Goal: Task Accomplishment & Management: Use online tool/utility

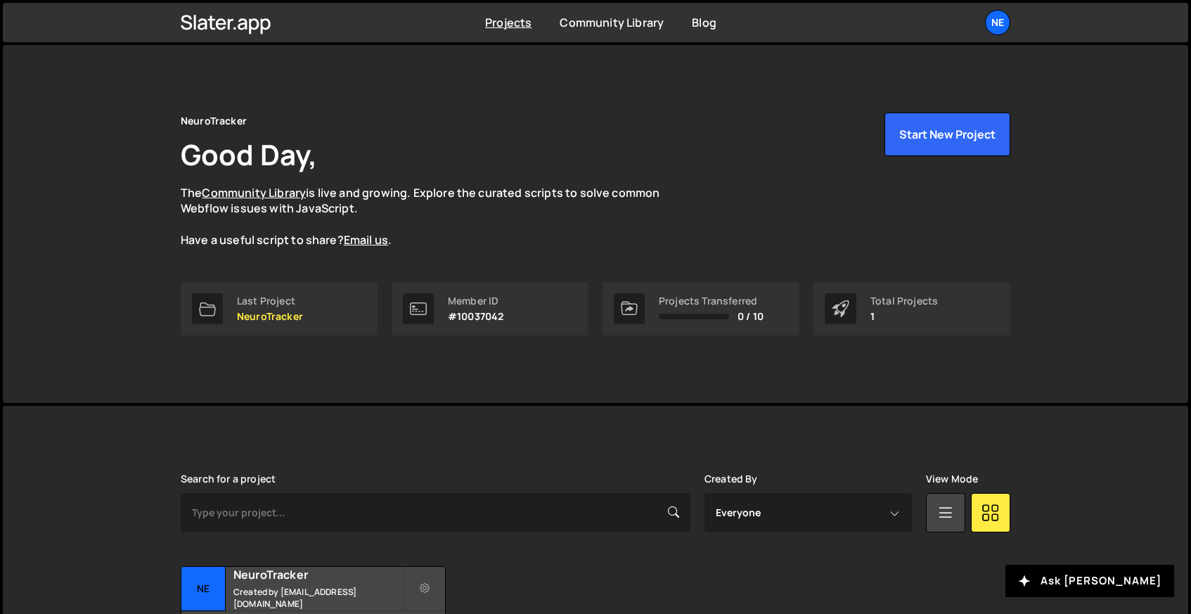
scroll to position [110, 0]
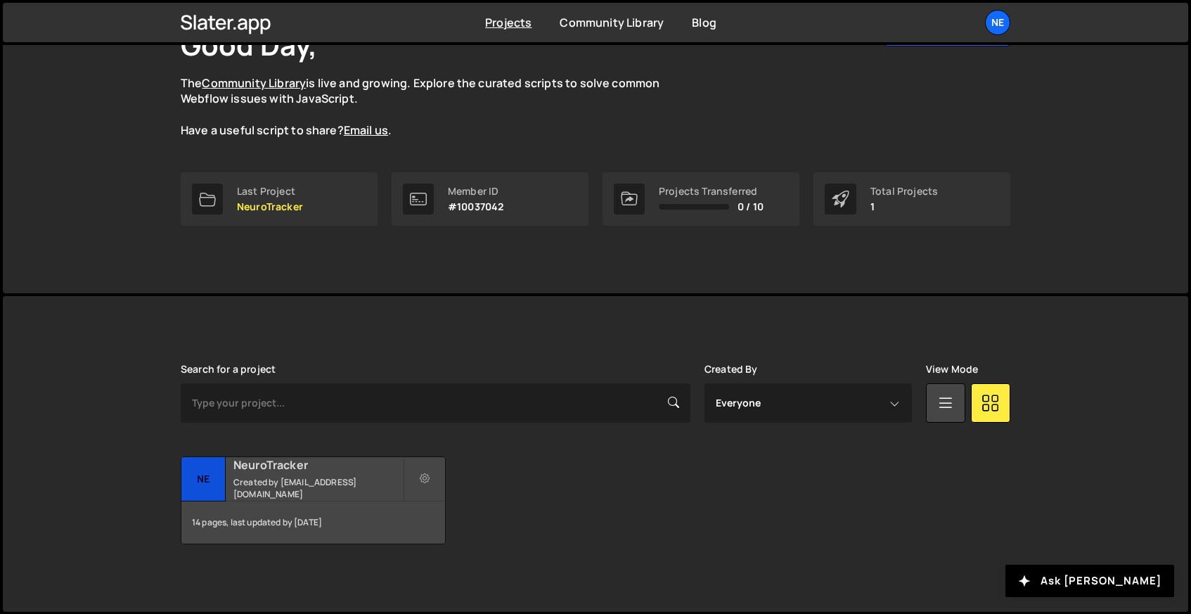
click at [310, 478] on small "Created by gpezzulli@neurotrackerx.com" at bounding box center [317, 488] width 169 height 24
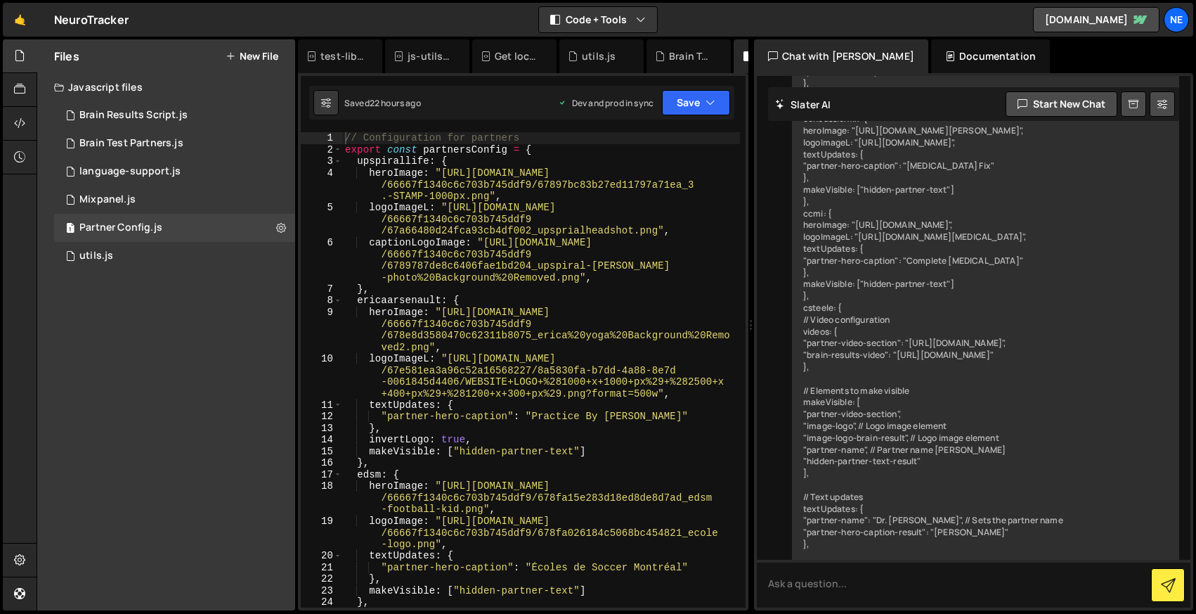
scroll to position [2089, 0]
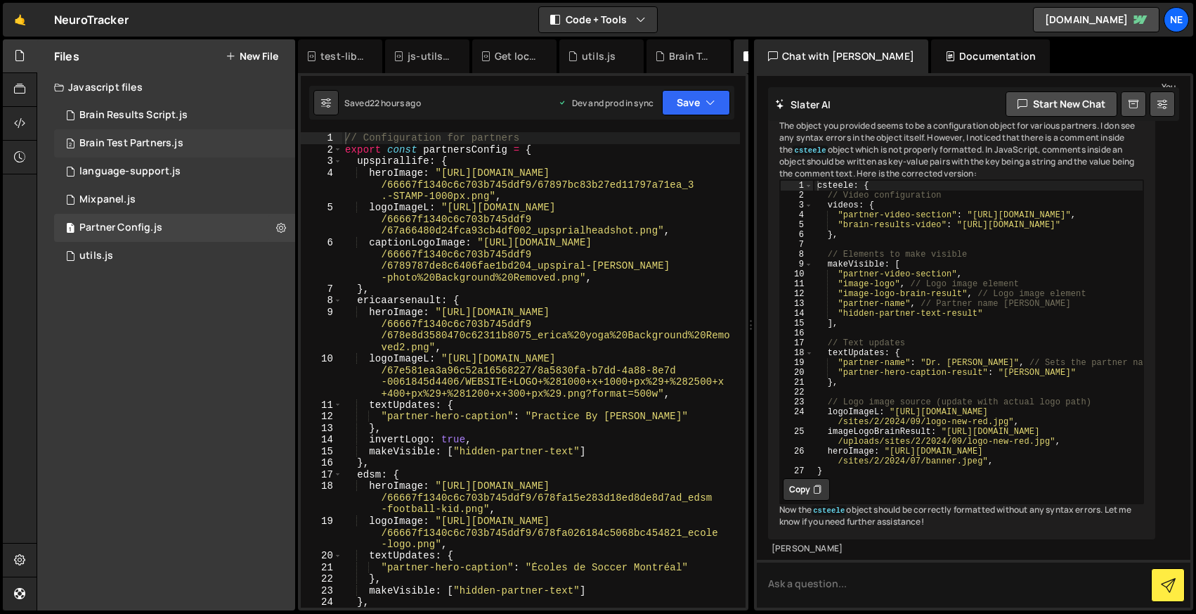
click at [141, 142] on div "Brain Test Partners.js" at bounding box center [131, 143] width 104 height 13
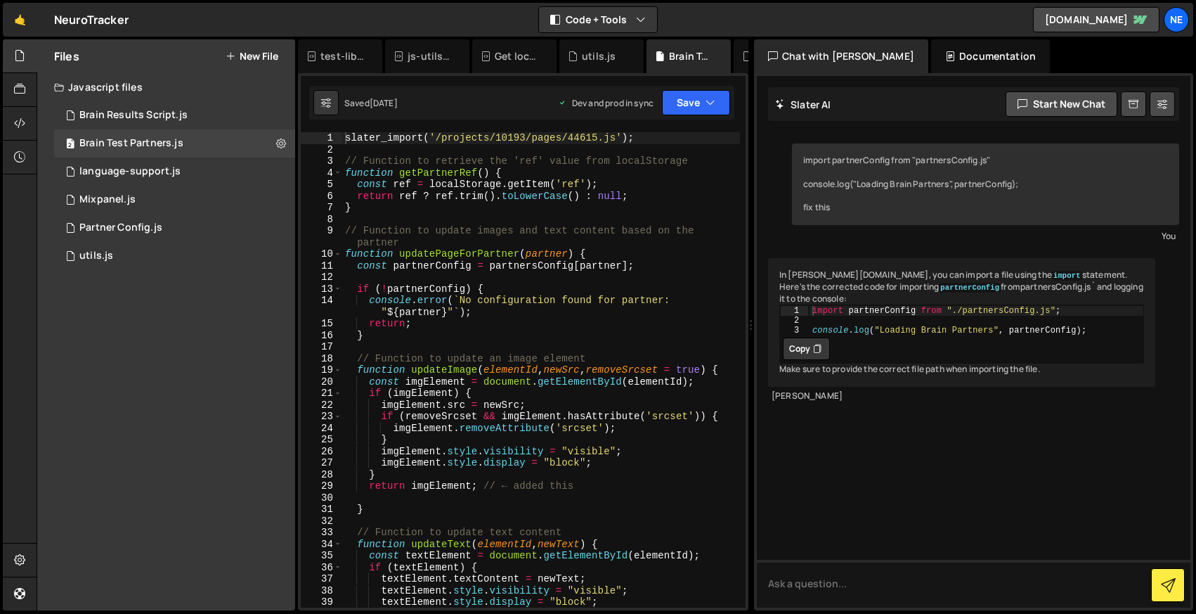
scroll to position [0, 0]
click at [157, 115] on div "Brain Results Script.js" at bounding box center [133, 115] width 108 height 13
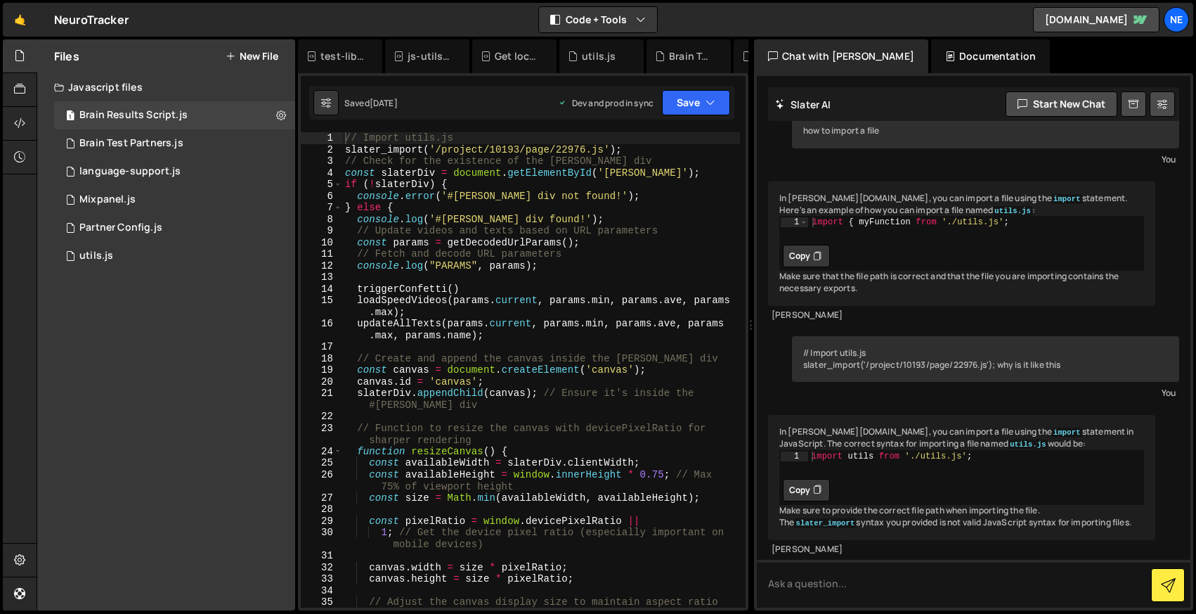
scroll to position [102, 0]
click at [149, 219] on div "1 Partner Config.js 0" at bounding box center [174, 228] width 241 height 28
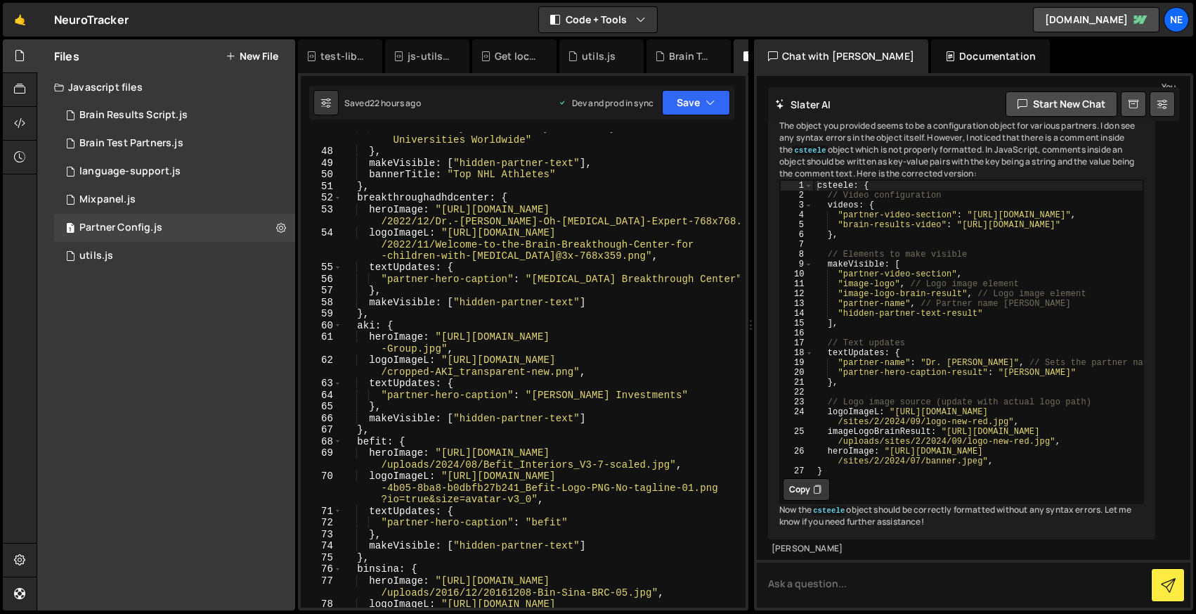
scroll to position [871, 0]
click at [366, 321] on div ""bt-trusted-by" : "Trusted by Pro Hockey Teams & Universities Worldwide" } , ma…" at bounding box center [541, 381] width 398 height 522
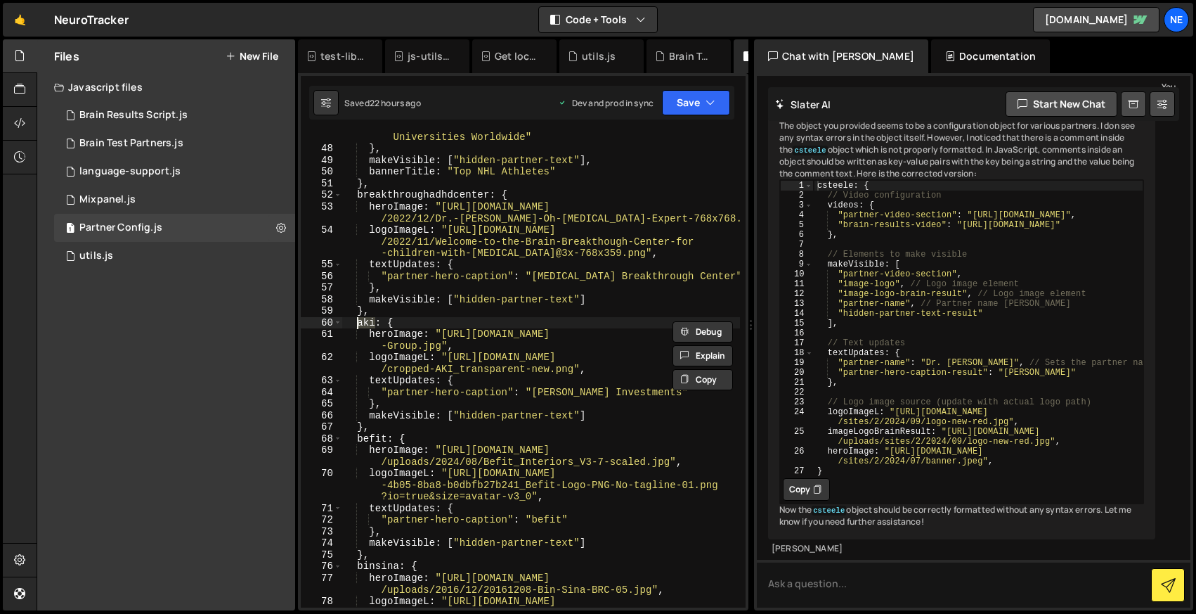
click at [1147, 438] on div "The object you provided seems to be a configuration object for various partners…" at bounding box center [961, 324] width 387 height 430
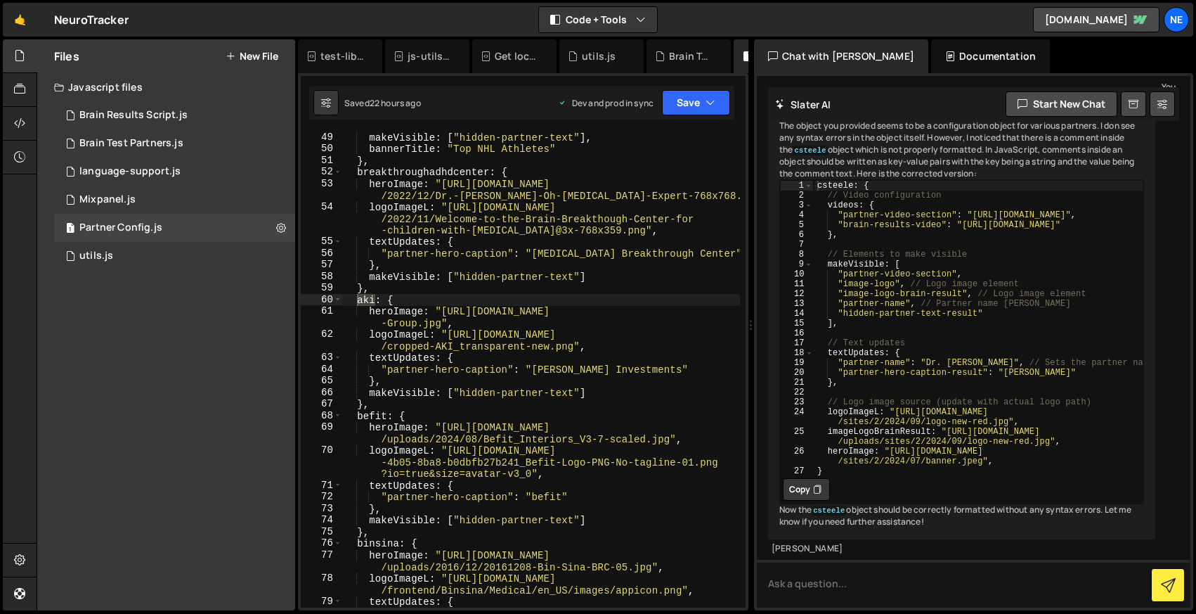
scroll to position [912, 0]
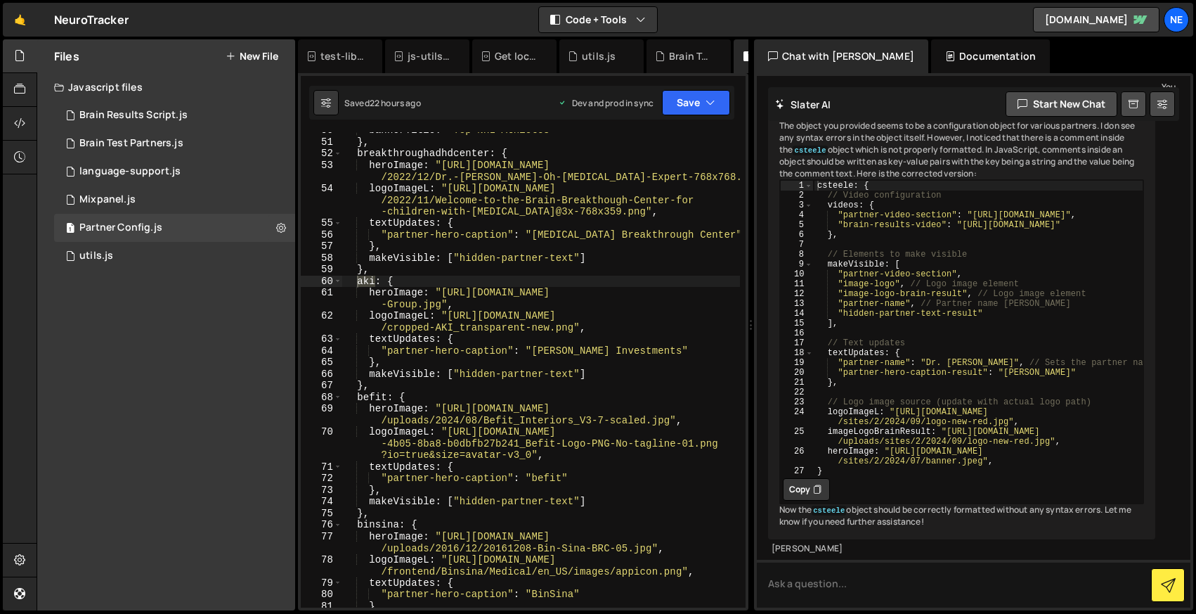
click at [375, 396] on div "bannerTitle : "Top NHL Athletes" } , breakthroughadhdcenter : { heroImage : "[U…" at bounding box center [541, 373] width 398 height 498
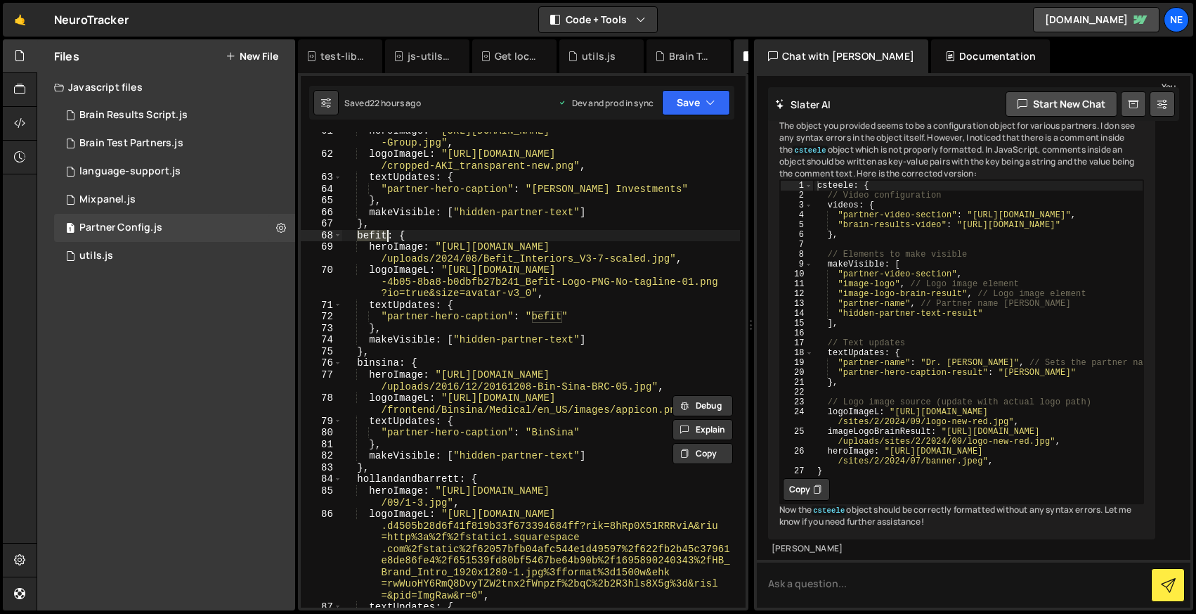
scroll to position [1073, 0]
click at [412, 479] on div "heroImage : "[URL][DOMAIN_NAME] -Group.jpg" , logoImageL : "[URL][DOMAIN_NAME] …" at bounding box center [541, 380] width 398 height 510
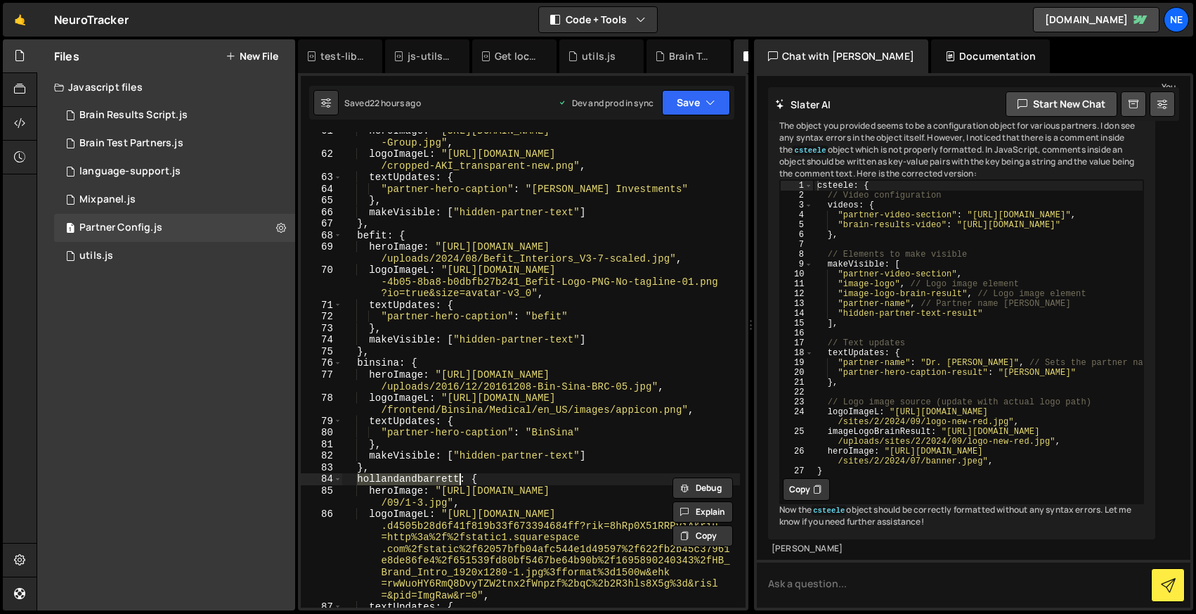
click at [420, 479] on div "heroImage : "[URL][DOMAIN_NAME] -Group.jpg" , logoImageL : "[URL][DOMAIN_NAME] …" at bounding box center [541, 369] width 398 height 475
click at [420, 479] on div "heroImage : "[URL][DOMAIN_NAME] -Group.jpg" , logoImageL : "[URL][DOMAIN_NAME] …" at bounding box center [541, 380] width 398 height 510
click at [452, 259] on div "heroImage : "[URL][DOMAIN_NAME] -Group.jpg" , logoImageL : "[URL][DOMAIN_NAME] …" at bounding box center [541, 380] width 398 height 510
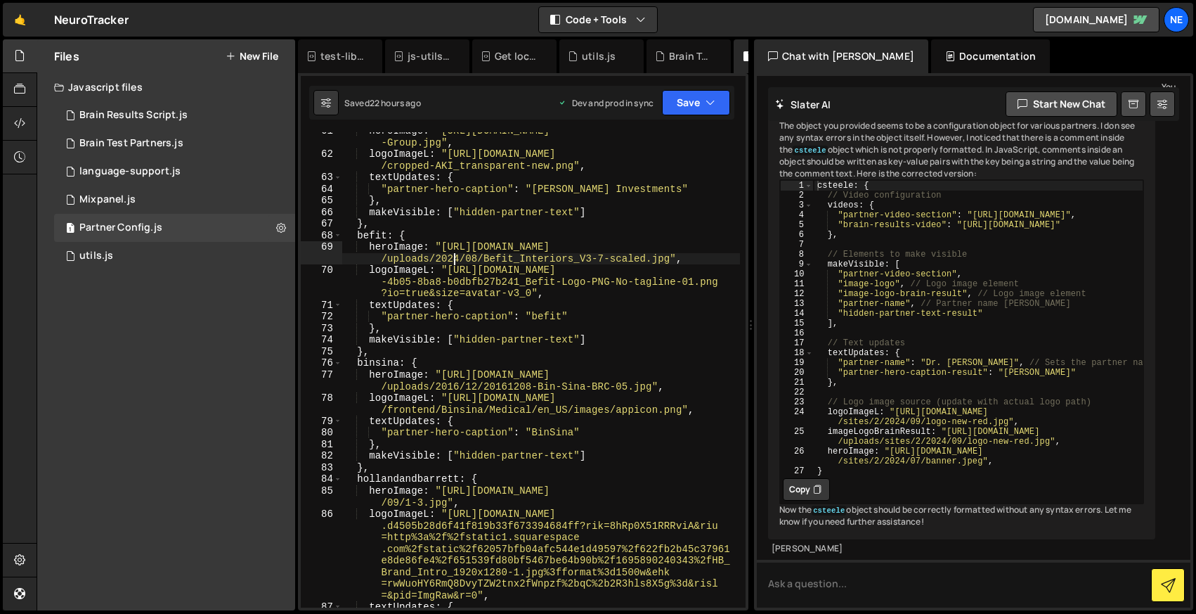
type textarea "};"
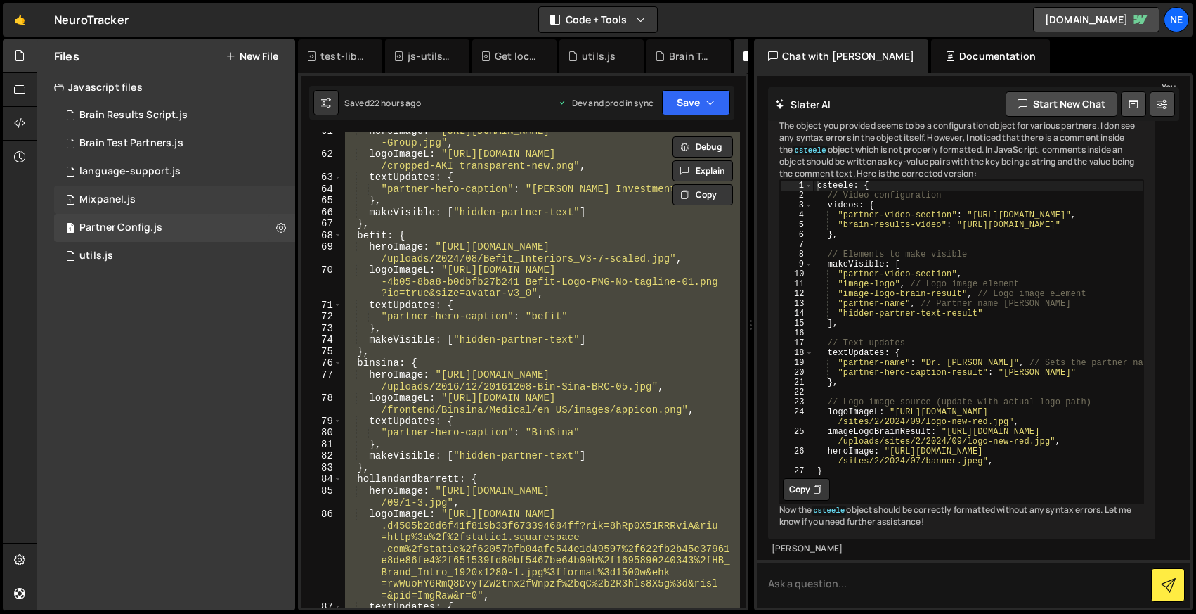
click at [133, 199] on div "Mixpanel.js" at bounding box center [107, 199] width 56 height 13
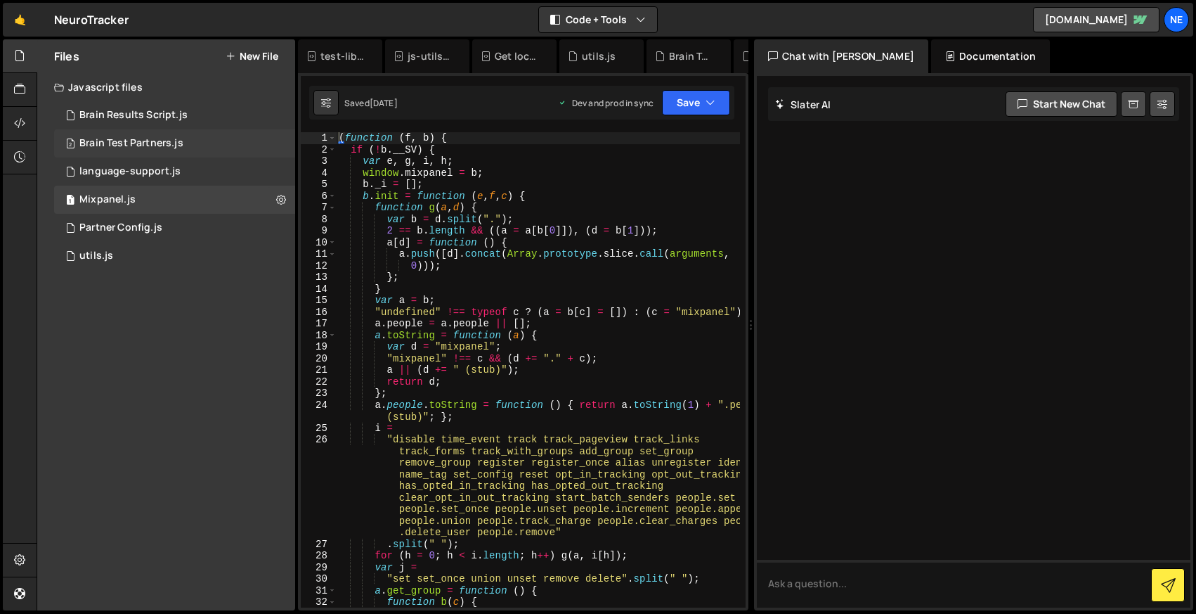
scroll to position [0, 0]
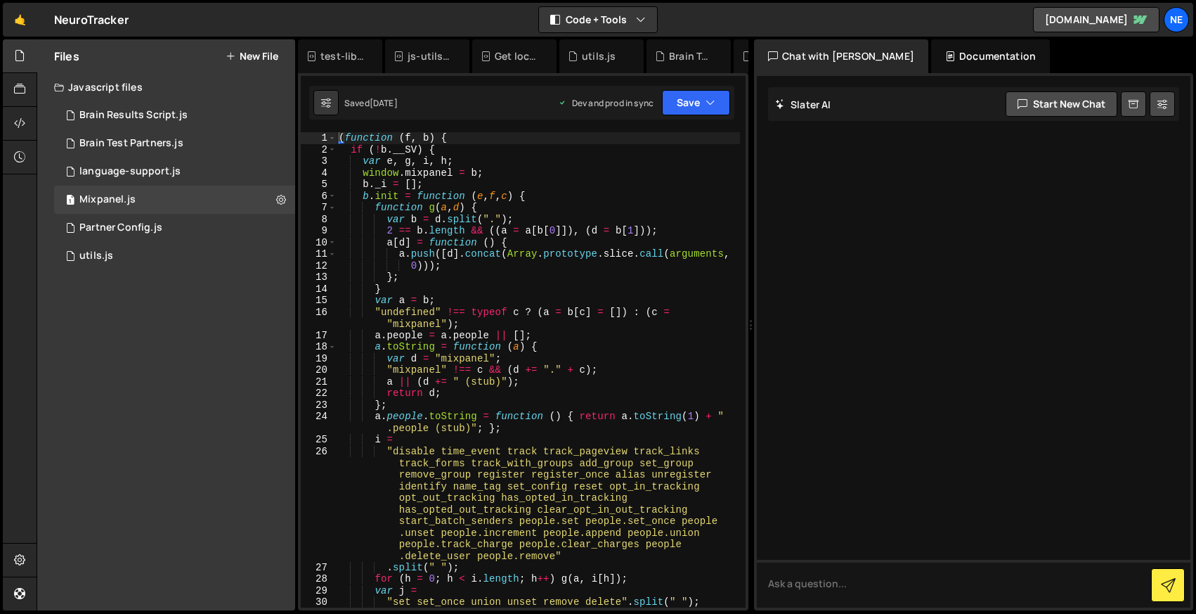
click at [509, 164] on div "( function ( f , b ) { if ( ! b . __SV ) { var e , g , i , h ; window . mixpane…" at bounding box center [538, 381] width 404 height 498
type textarea "}"
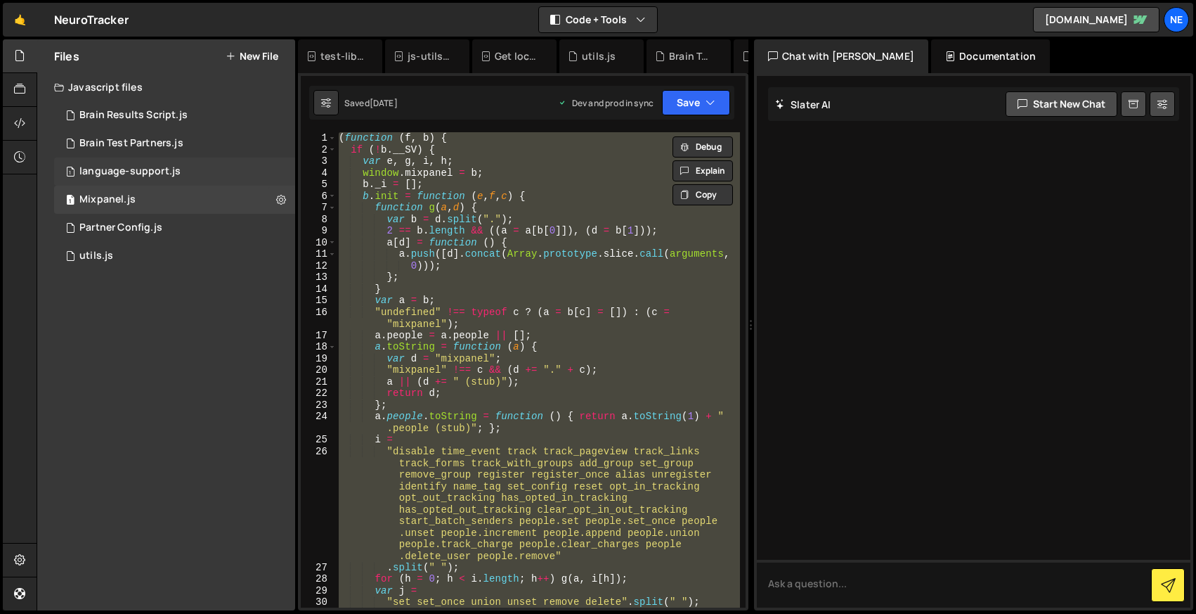
click at [123, 174] on div "language-support.js" at bounding box center [129, 171] width 101 height 13
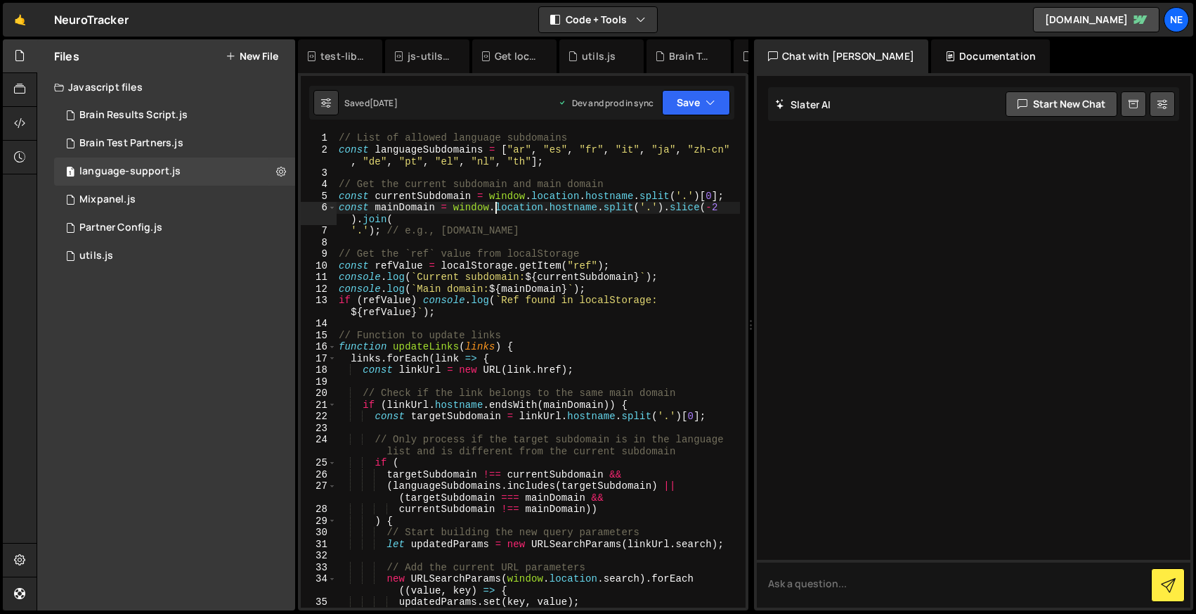
click at [496, 213] on div "// List of allowed language subdomains const languageSubdomains = [ "ar" , "es"…" at bounding box center [538, 381] width 404 height 498
type textarea "updateLinks(Array.from(document.querySelectorAll("a")));"
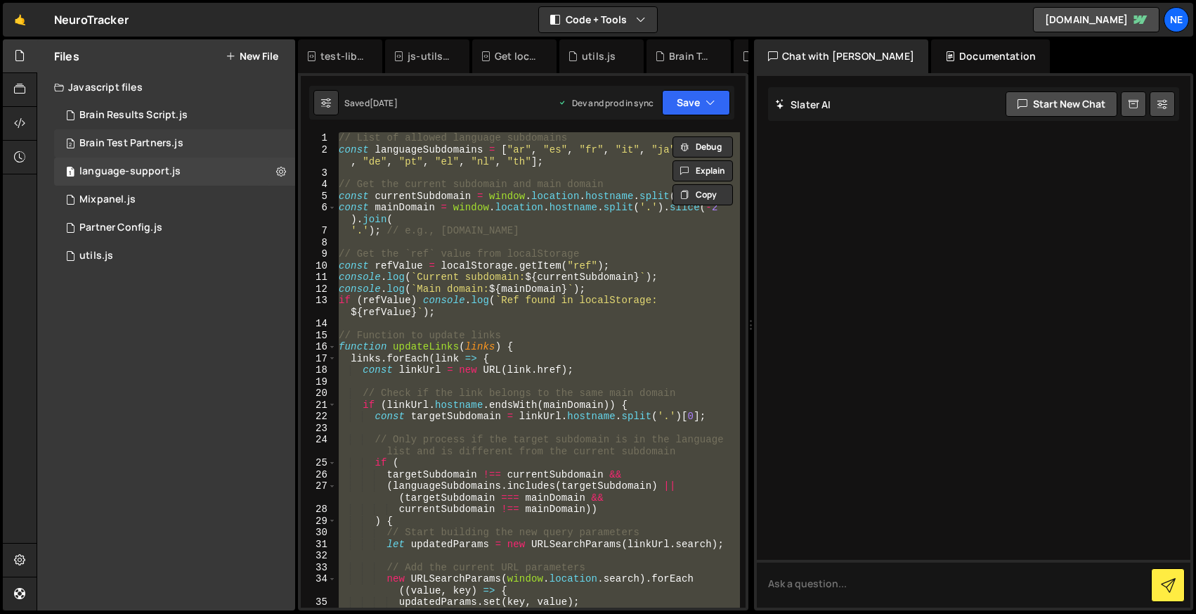
click at [129, 138] on div "Brain Test Partners.js" at bounding box center [131, 143] width 104 height 13
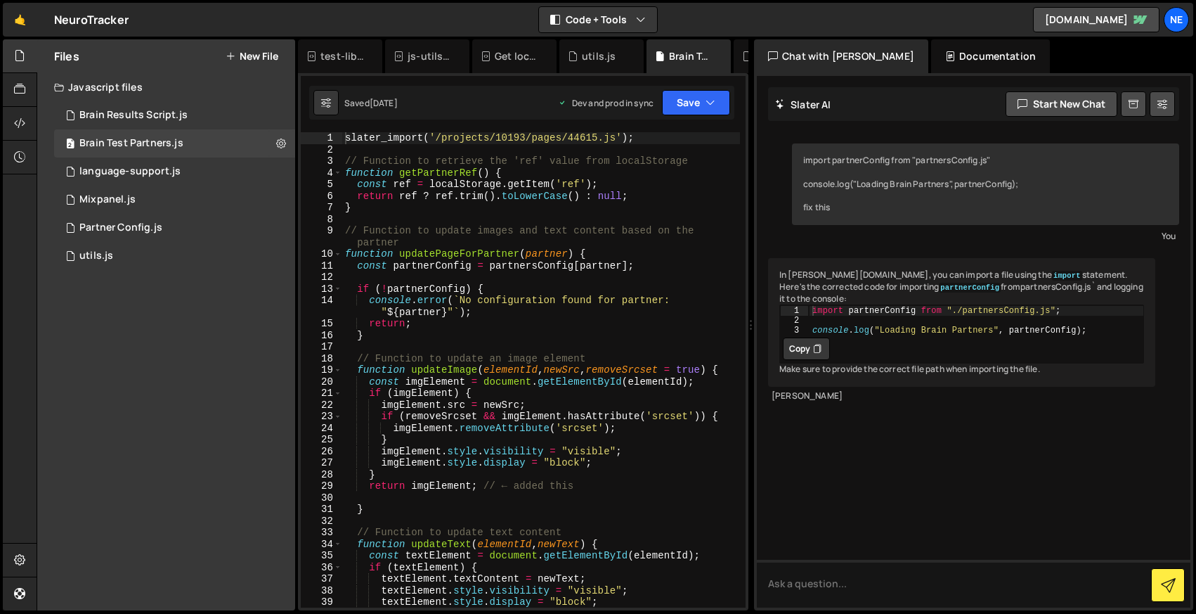
click at [510, 195] on div "slater_import ( '/projects/10193/pages/44615.js' ) ; // Function to retrieve th…" at bounding box center [541, 381] width 398 height 498
type textarea "})();"
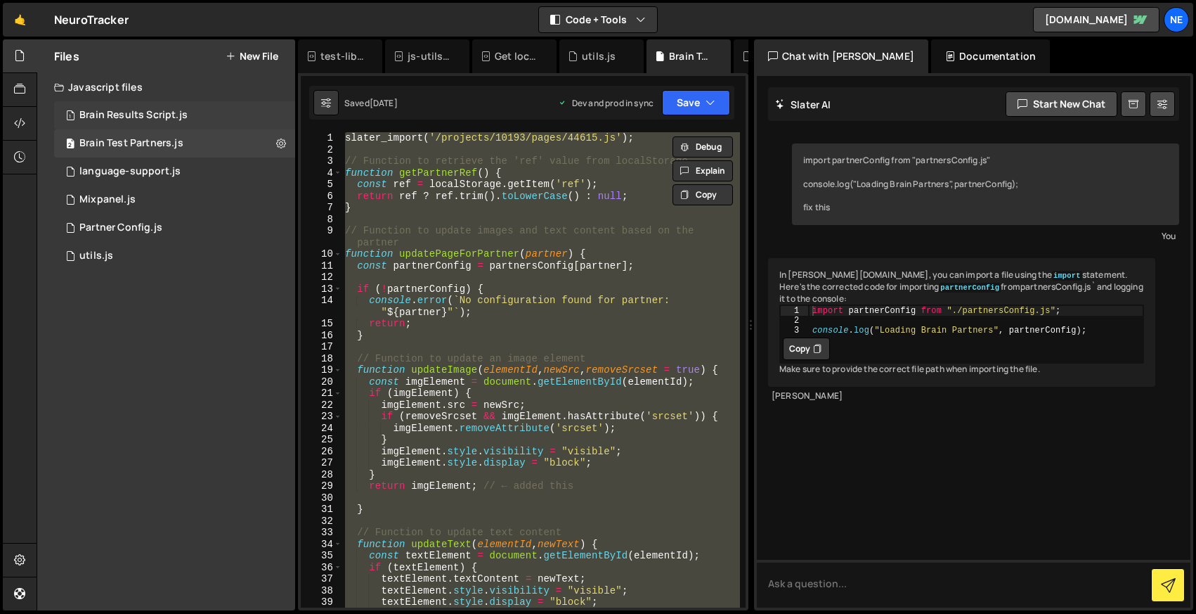
click at [127, 110] on div "Brain Results Script.js" at bounding box center [133, 115] width 108 height 13
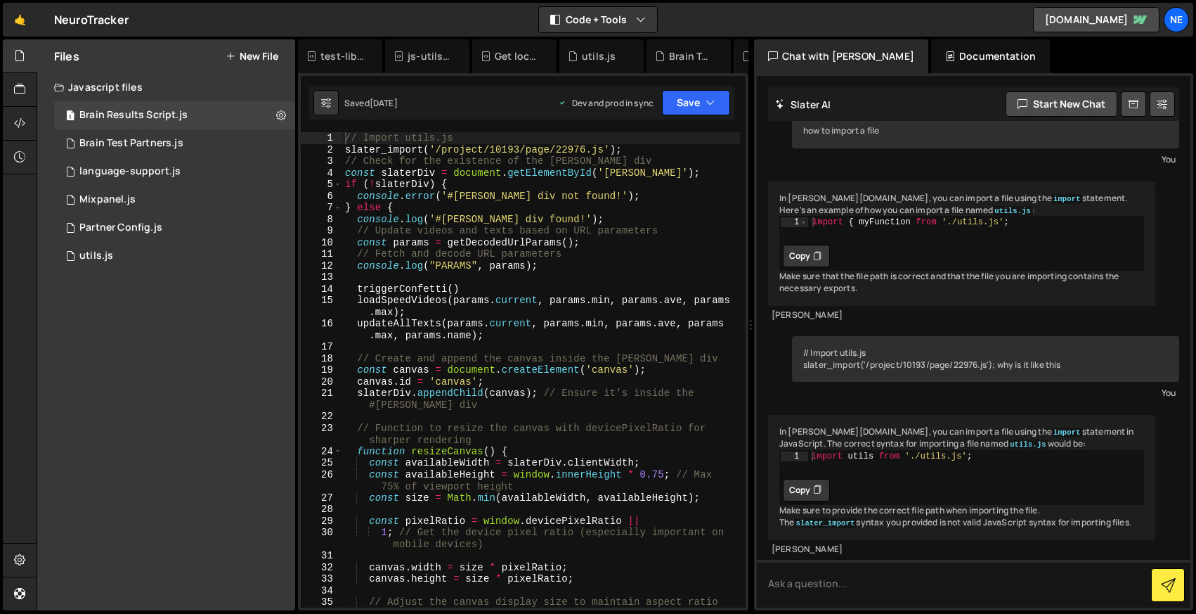
scroll to position [102, 0]
click at [519, 256] on div "// Import utils.js slater_import ( '/project/10193/page/22976.js' ) ; // Check …" at bounding box center [541, 381] width 398 height 498
type textarea "}"
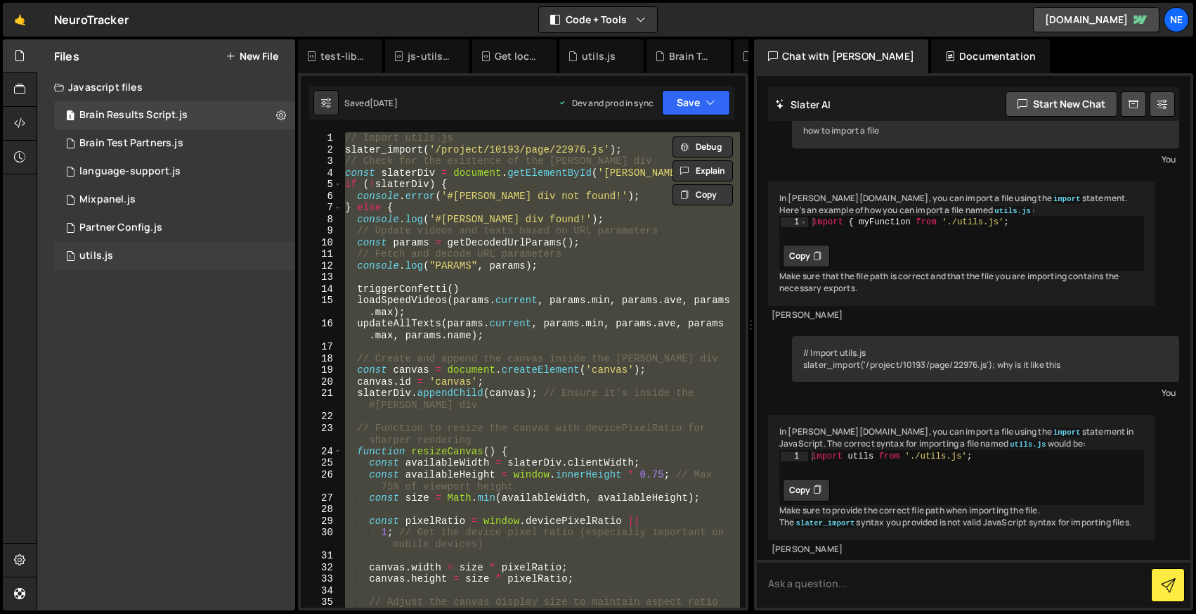
click at [129, 259] on div "1 utils.js 0" at bounding box center [174, 256] width 241 height 28
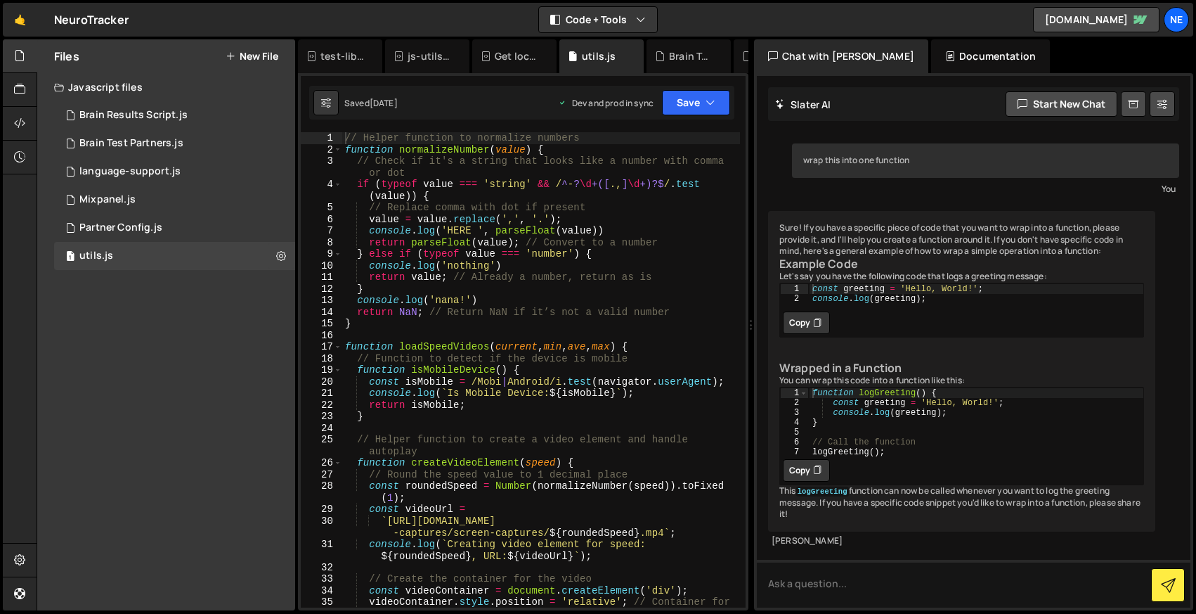
scroll to position [98, 0]
click at [464, 225] on div "// Helper function to normalize numbers function normalizeNumber ( value ) { //…" at bounding box center [541, 387] width 398 height 510
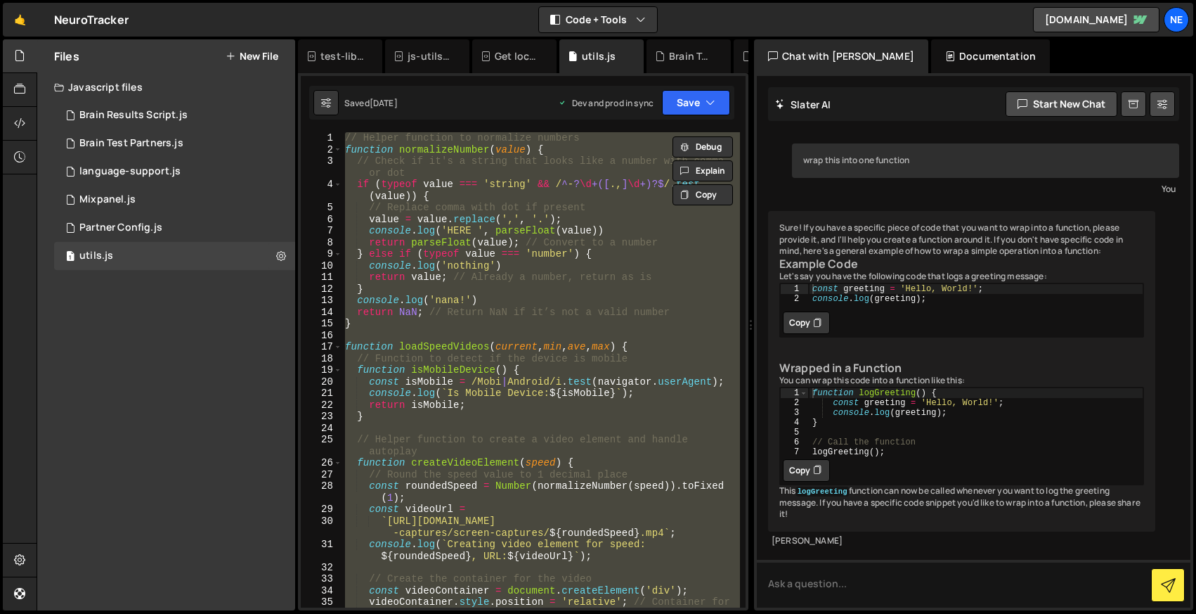
click at [591, 138] on div "// Helper function to normalize numbers function normalizeNumber ( value ) { //…" at bounding box center [541, 369] width 398 height 475
type textarea "// Helper function to normalize numbers"
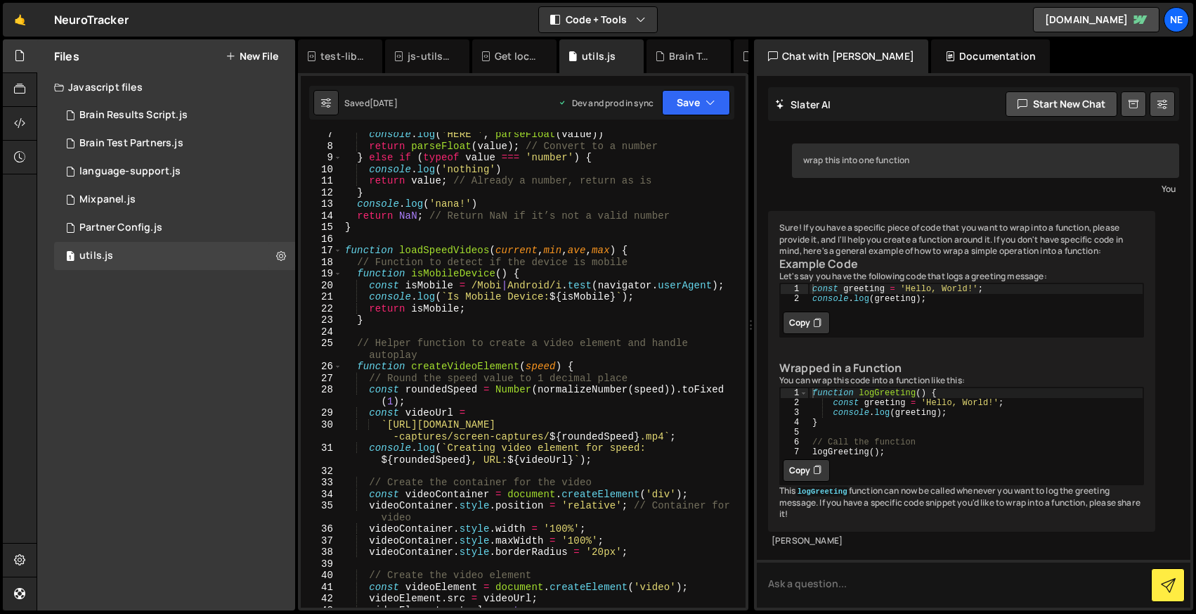
scroll to position [0, 0]
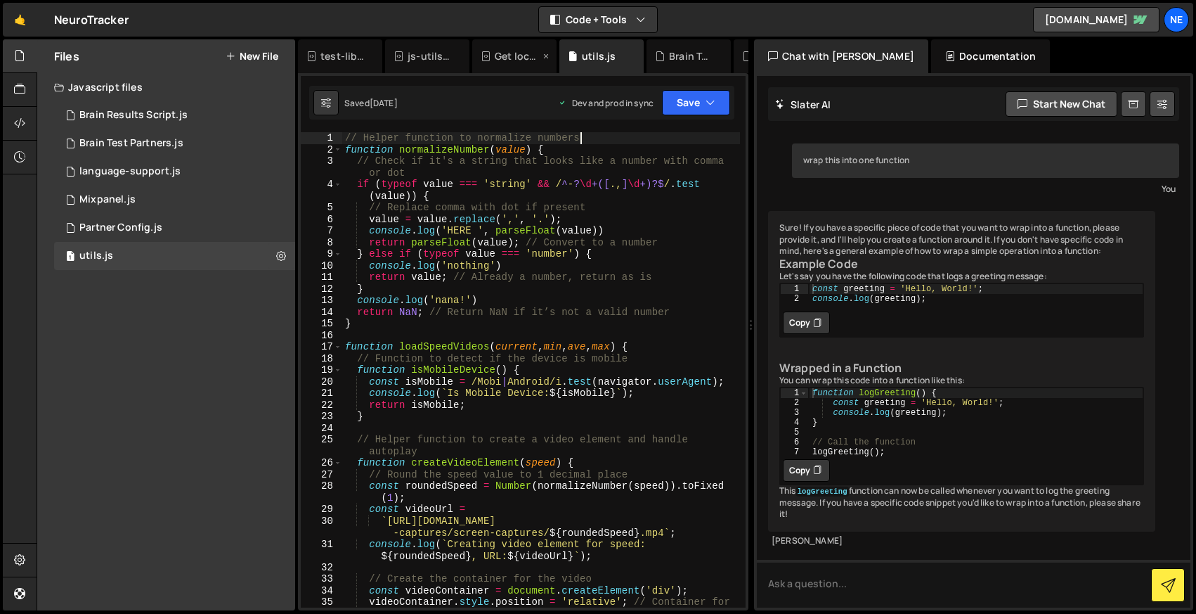
click at [517, 54] on div "Get localStorage.js" at bounding box center [517, 56] width 45 height 14
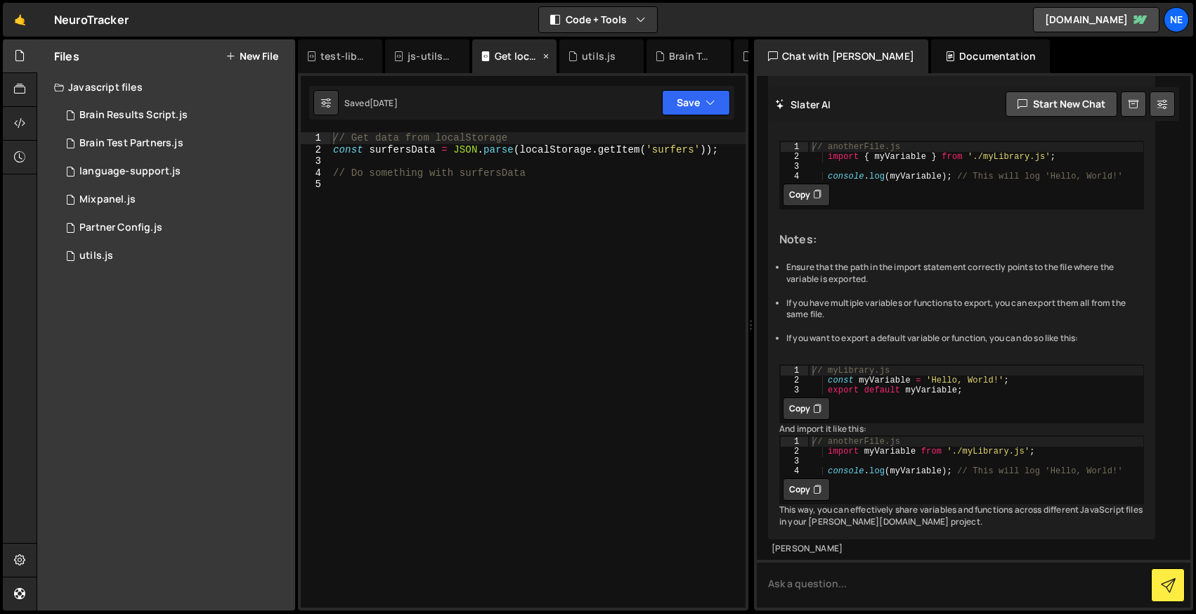
scroll to position [337, 0]
